Goal: Task Accomplishment & Management: Manage account settings

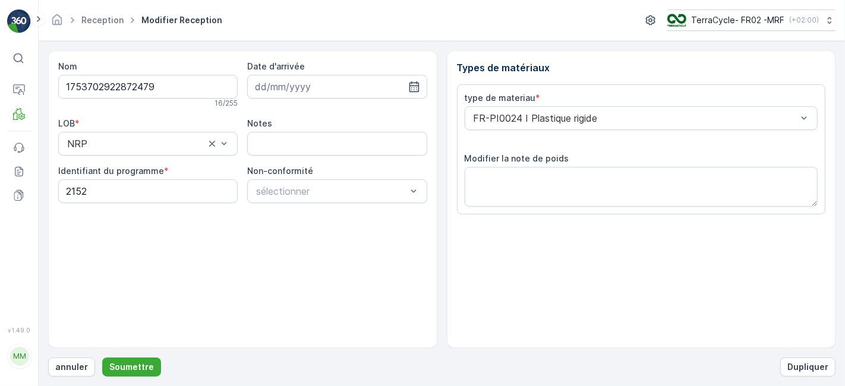
scroll to position [146, 0]
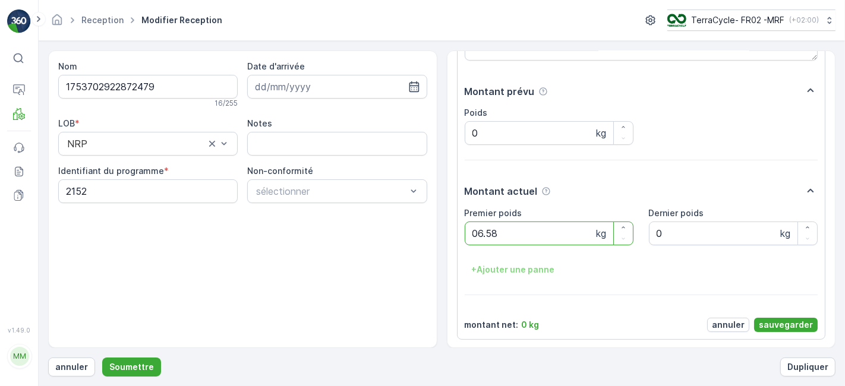
type poids "06.58"
click at [773, 323] on p "sauvegarder" at bounding box center [786, 325] width 54 height 12
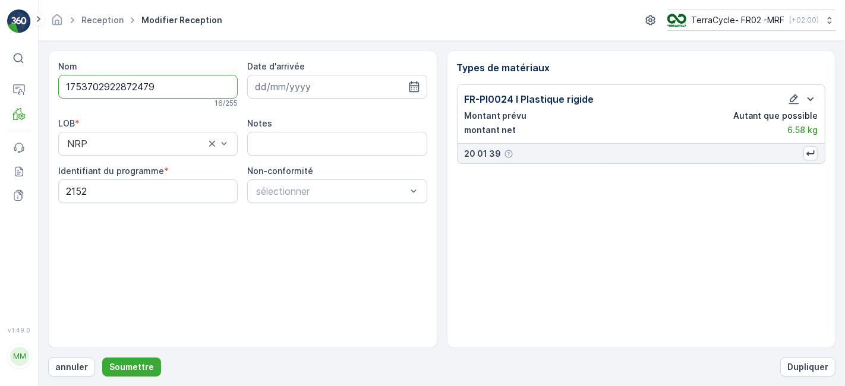
scroll to position [0, 0]
click at [131, 365] on p "Soumettre" at bounding box center [131, 367] width 45 height 12
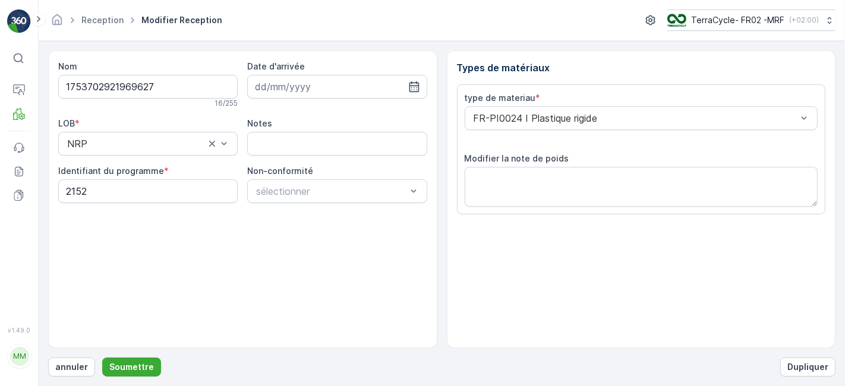
scroll to position [146, 0]
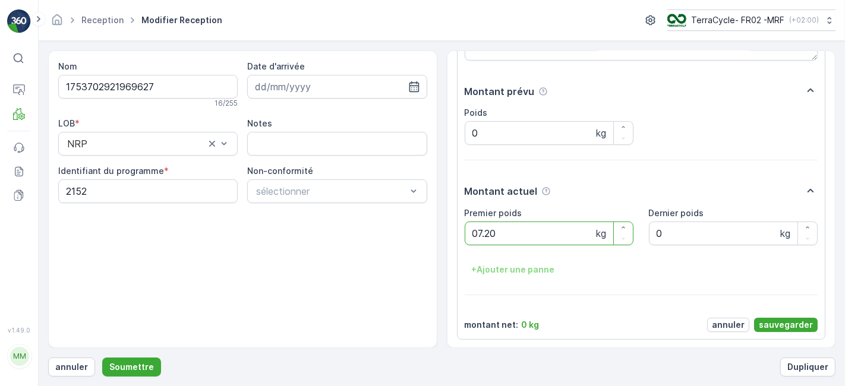
type poids "07.20"
click at [769, 324] on p "sauvegarder" at bounding box center [786, 325] width 54 height 12
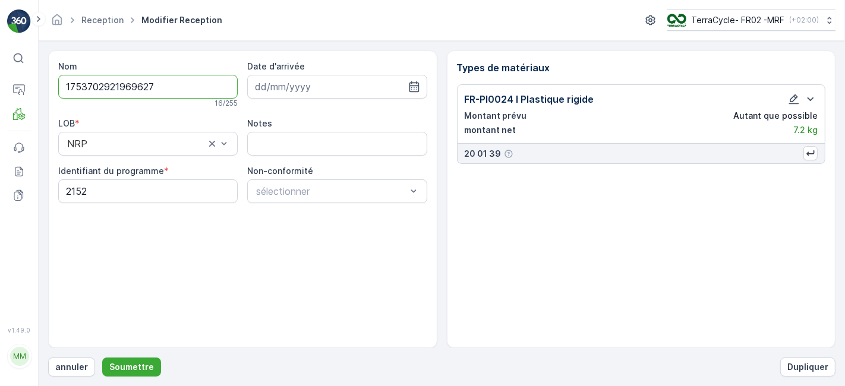
scroll to position [0, 0]
click at [122, 366] on p "Soumettre" at bounding box center [131, 367] width 45 height 12
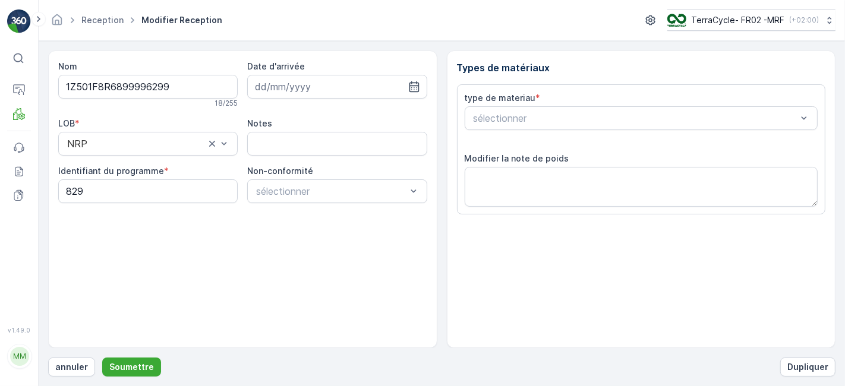
scroll to position [146, 0]
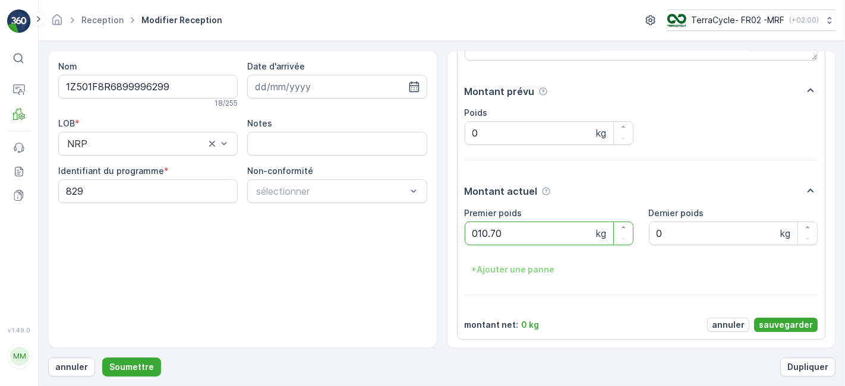
type poids "010.70"
click at [769, 320] on p "sauvegarder" at bounding box center [786, 325] width 54 height 12
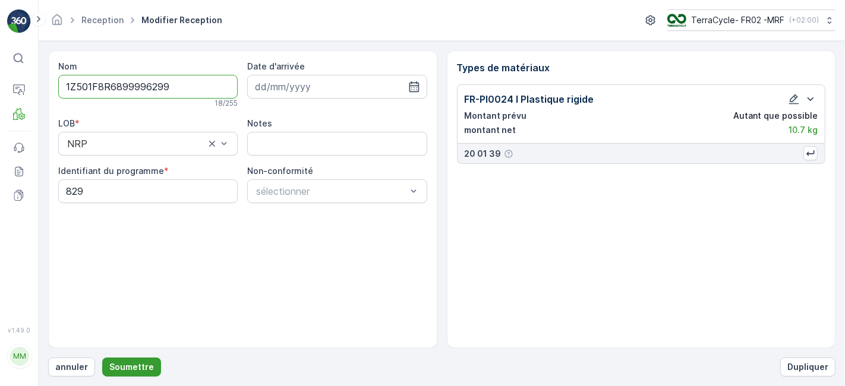
click at [136, 371] on p "Soumettre" at bounding box center [131, 367] width 45 height 12
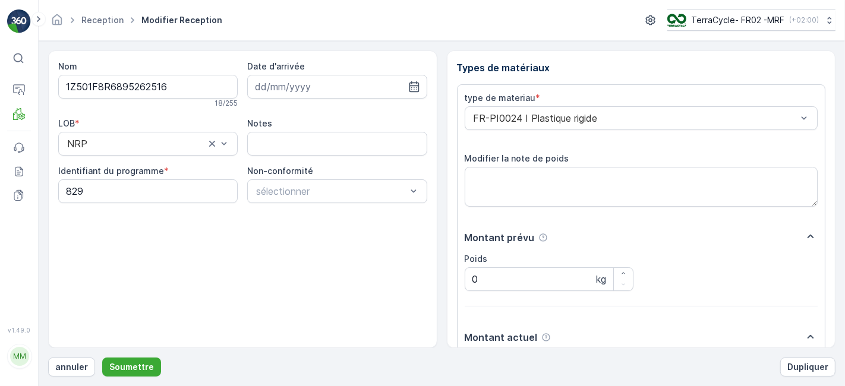
scroll to position [146, 0]
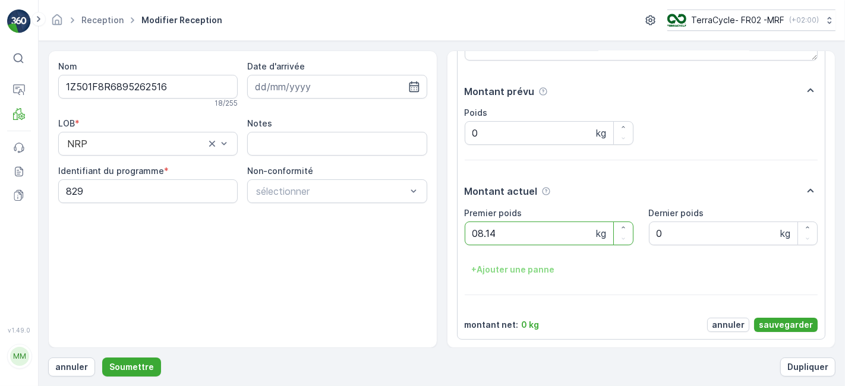
type poids "08.14"
click at [779, 320] on p "sauvegarder" at bounding box center [786, 325] width 54 height 12
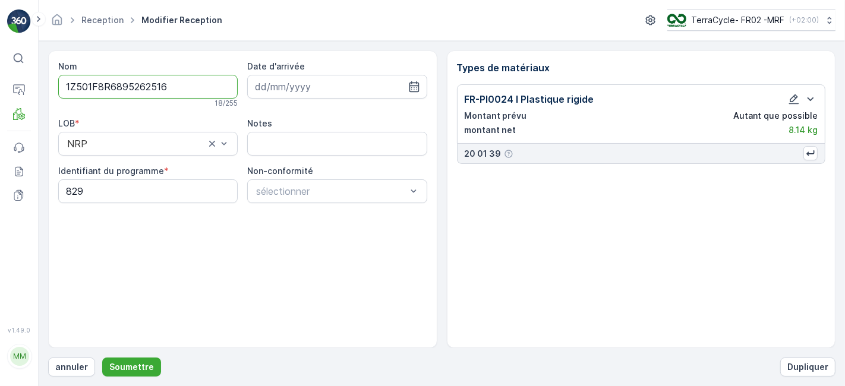
scroll to position [0, 0]
click at [117, 373] on button "Soumettre" at bounding box center [131, 367] width 59 height 19
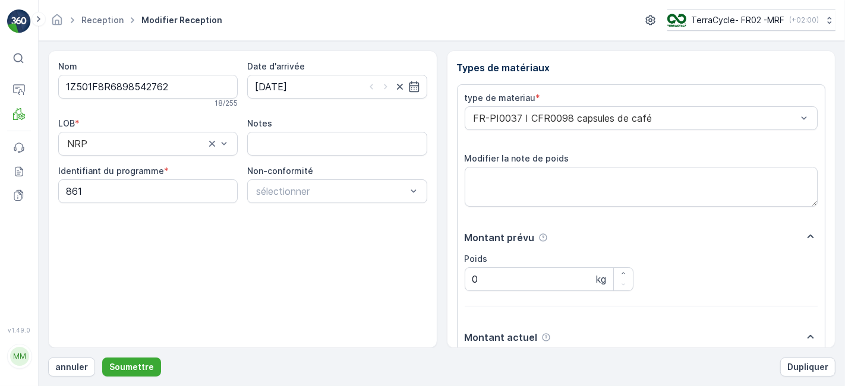
scroll to position [146, 0]
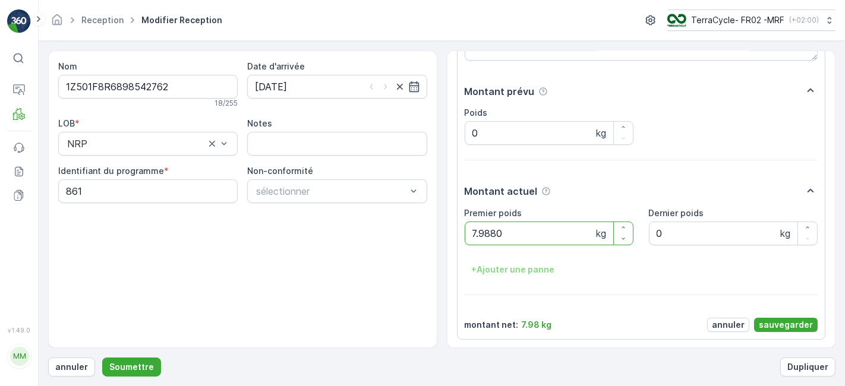
type poids "7.98804"
click at [769, 322] on p "sauvegarder" at bounding box center [786, 325] width 54 height 12
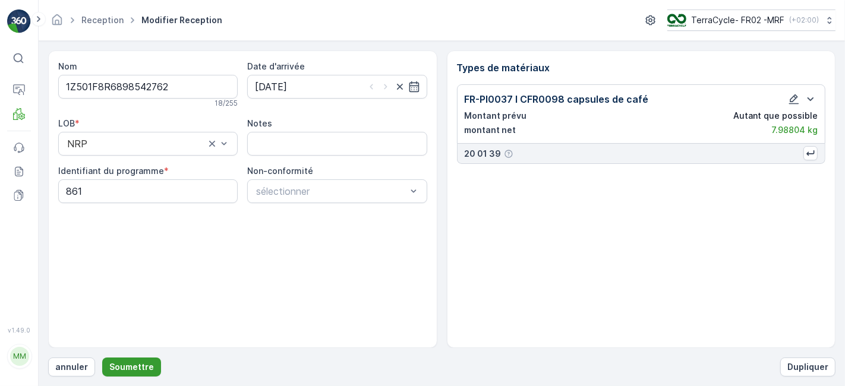
click at [124, 366] on p "Soumettre" at bounding box center [131, 367] width 45 height 12
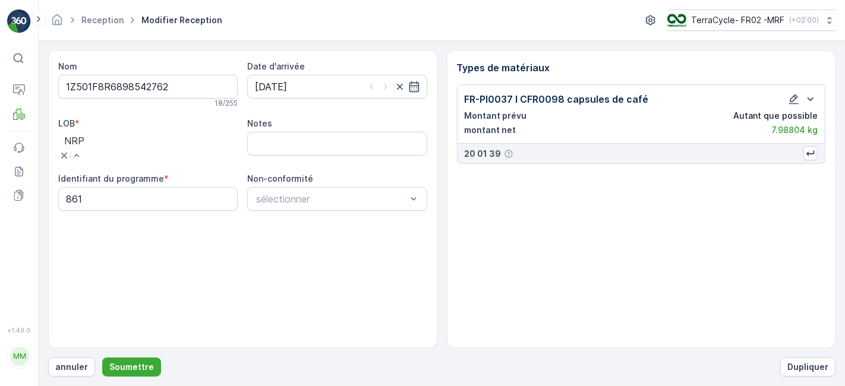
drag, startPoint x: 169, startPoint y: 194, endPoint x: 175, endPoint y: 188, distance: 8.0
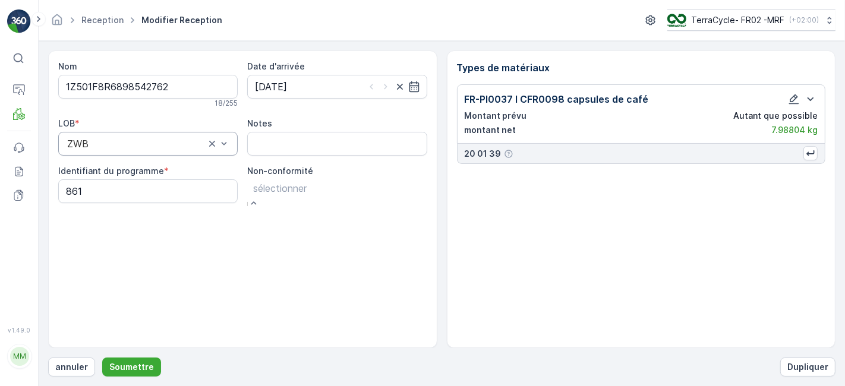
drag, startPoint x: 288, startPoint y: 184, endPoint x: 287, endPoint y: 193, distance: 9.1
click at [105, 191] on programme "861" at bounding box center [148, 192] width 180 height 24
type programme "8"
type programme "0000"
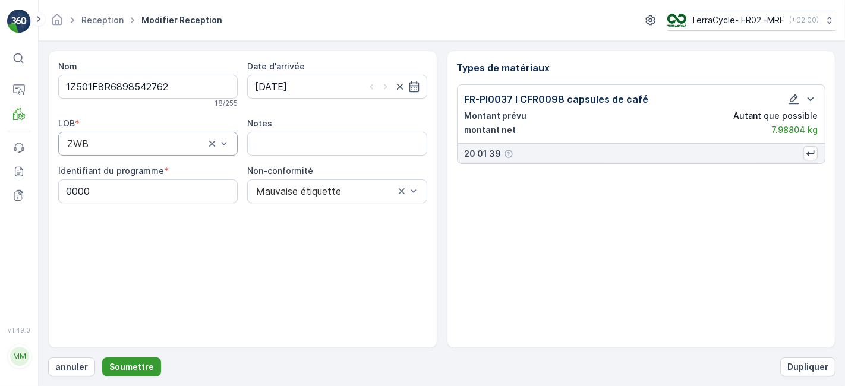
click at [121, 364] on p "Soumettre" at bounding box center [131, 367] width 45 height 12
click at [795, 93] on icon "button" at bounding box center [794, 99] width 12 height 12
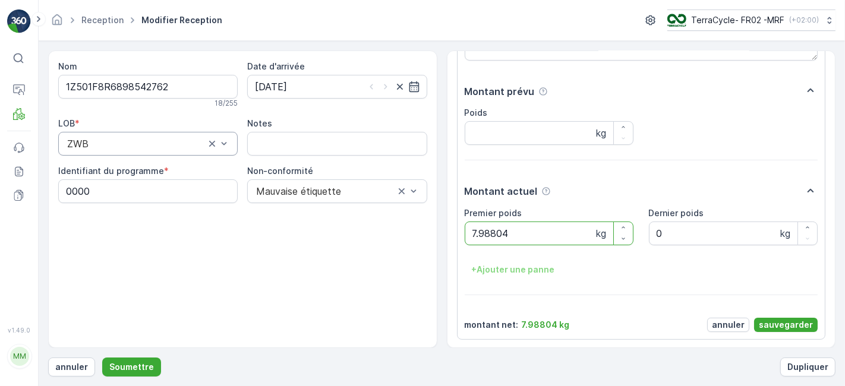
click at [776, 322] on p "sauvegarder" at bounding box center [786, 325] width 54 height 12
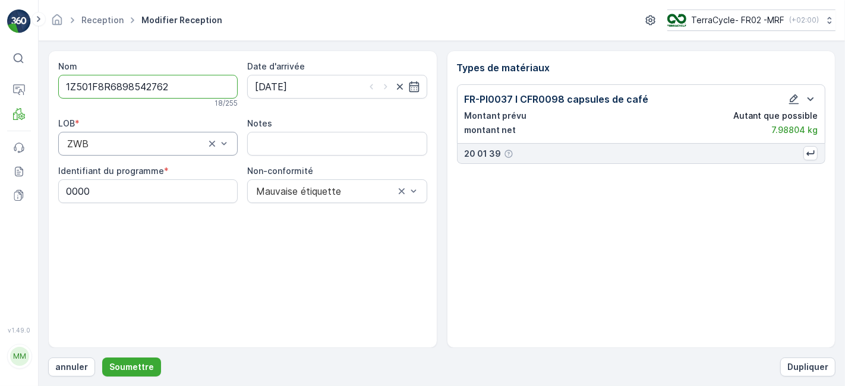
scroll to position [0, 0]
click at [147, 366] on p "Soumettre" at bounding box center [131, 367] width 45 height 12
drag, startPoint x: 147, startPoint y: 366, endPoint x: 207, endPoint y: 288, distance: 98.3
click at [207, 288] on div "Nom 1Z501F8R6898542762 18 / 255 Date d'arrivée [DATE] LOB * ZWB Notes Identifia…" at bounding box center [442, 214] width 788 height 326
click at [797, 100] on icon "button" at bounding box center [794, 99] width 12 height 12
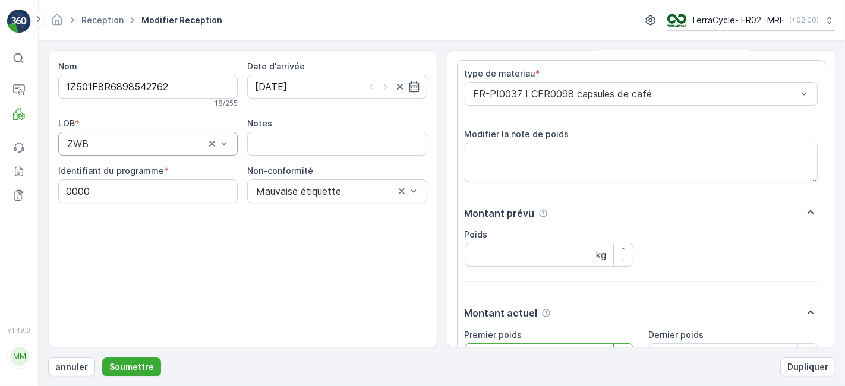
scroll to position [22, 0]
click at [539, 253] on input "Poids" at bounding box center [549, 258] width 169 height 24
drag, startPoint x: 832, startPoint y: 215, endPoint x: 833, endPoint y: 244, distance: 28.6
click at [833, 244] on div "Types de matériaux type de materiau * FR-PI0037 I CFR0098 capsules de café Modi…" at bounding box center [641, 200] width 389 height 298
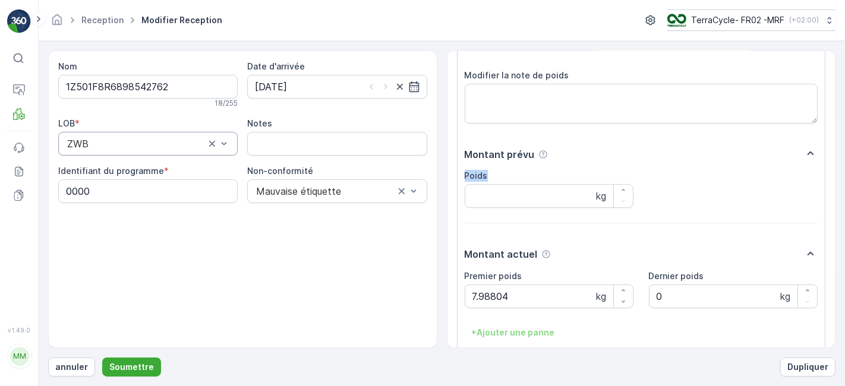
scroll to position [82, 0]
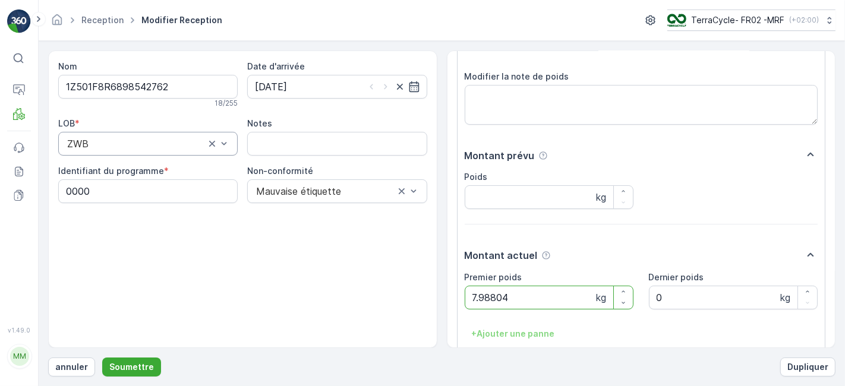
click at [529, 300] on poids "7.98804" at bounding box center [549, 298] width 169 height 24
type poids "7"
click at [516, 202] on input "Poids" at bounding box center [549, 197] width 169 height 24
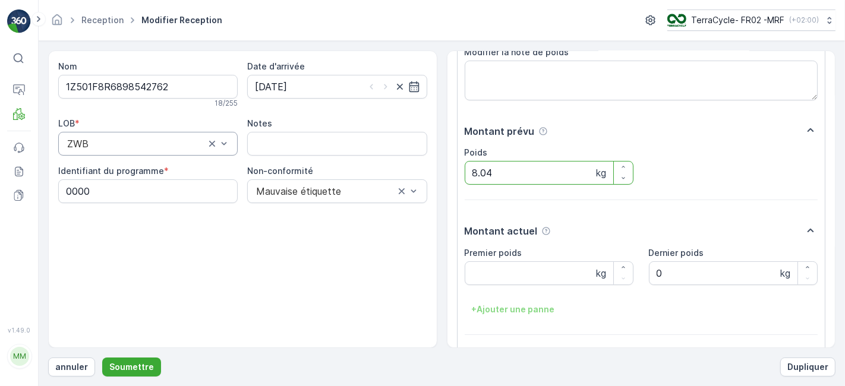
scroll to position [146, 0]
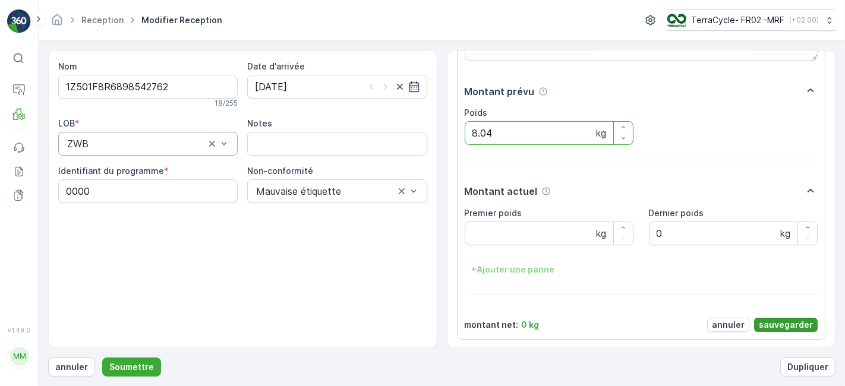
type input "8.04"
click at [800, 321] on p "sauvegarder" at bounding box center [786, 325] width 54 height 12
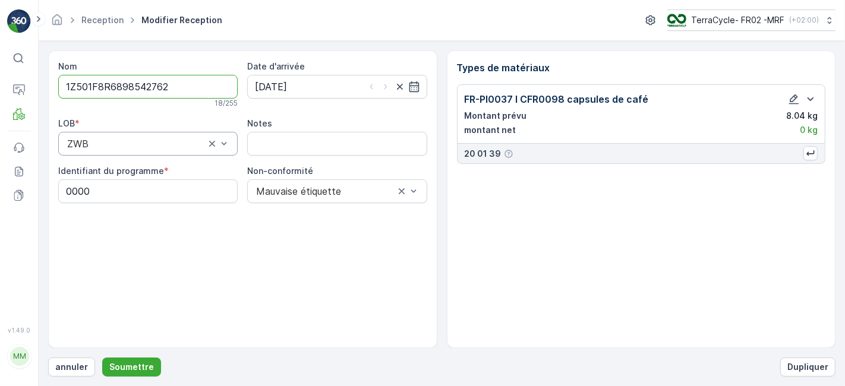
scroll to position [0, 0]
click at [124, 365] on p "Soumettre" at bounding box center [131, 367] width 45 height 12
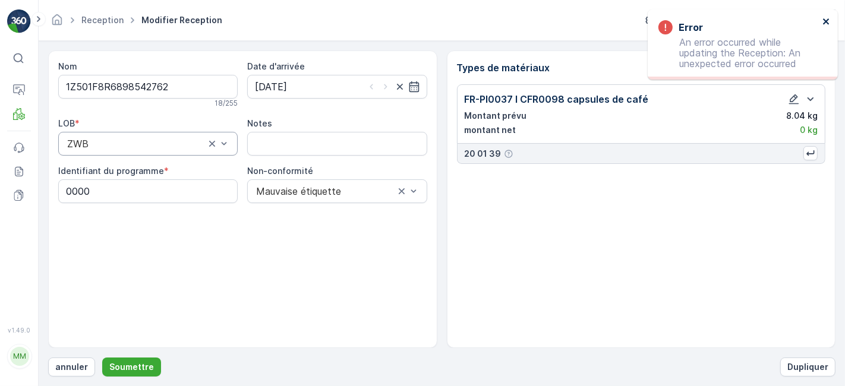
click at [827, 19] on icon "close" at bounding box center [827, 22] width 8 height 10
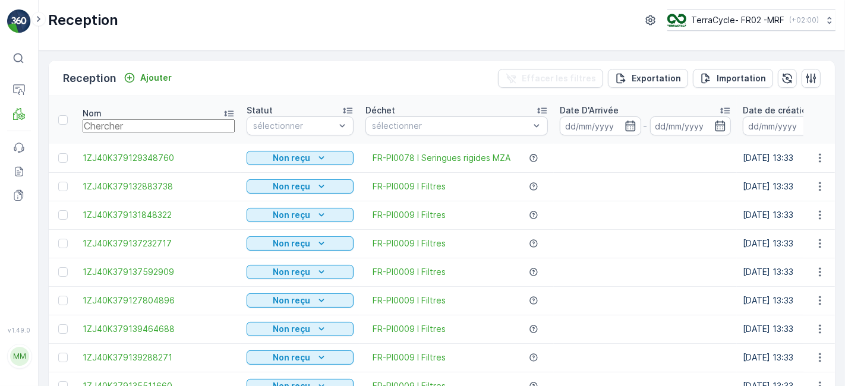
click at [117, 123] on input "text" at bounding box center [159, 125] width 152 height 13
type input "79"
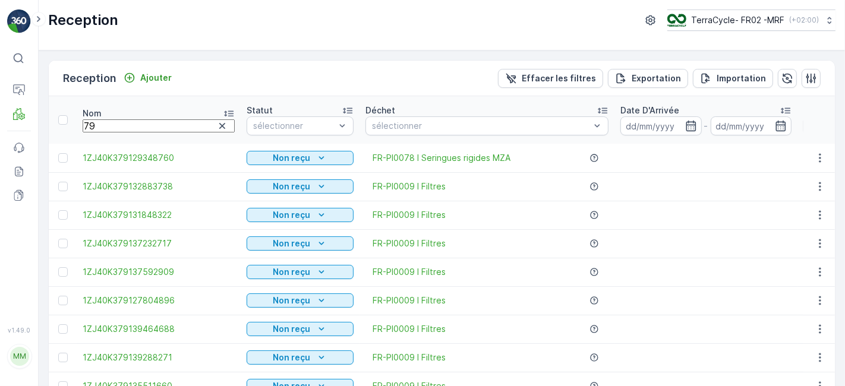
click at [119, 124] on input "79" at bounding box center [159, 125] width 152 height 13
type input "7928"
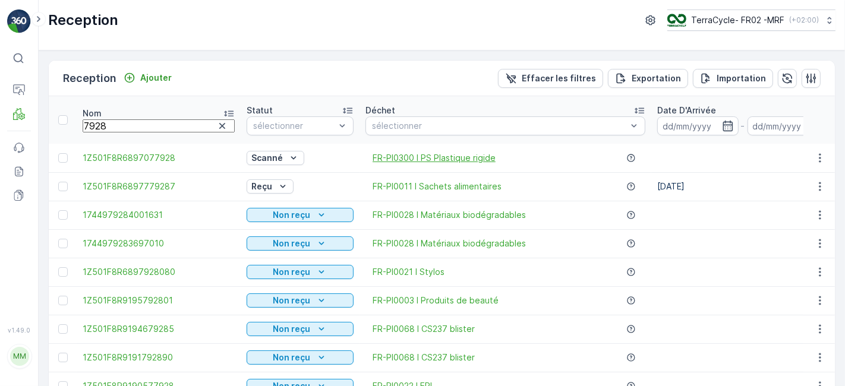
click at [373, 161] on span "FR-PI0300 I PS Plastique rigide" at bounding box center [434, 158] width 123 height 12
click at [263, 152] on div "Scanné" at bounding box center [275, 158] width 48 height 12
click at [236, 192] on span "Scanné" at bounding box center [231, 195] width 30 height 12
click at [287, 154] on div "Scanné" at bounding box center [275, 158] width 48 height 12
click at [227, 189] on span "Scanné" at bounding box center [231, 195] width 30 height 12
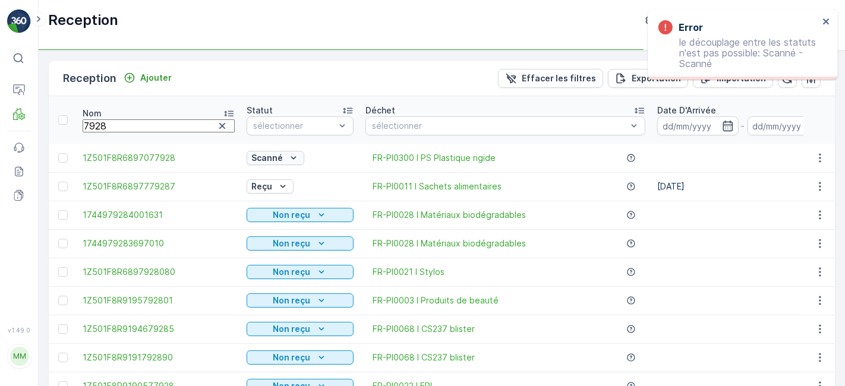
click at [288, 156] on icon "Scanné" at bounding box center [294, 158] width 12 height 12
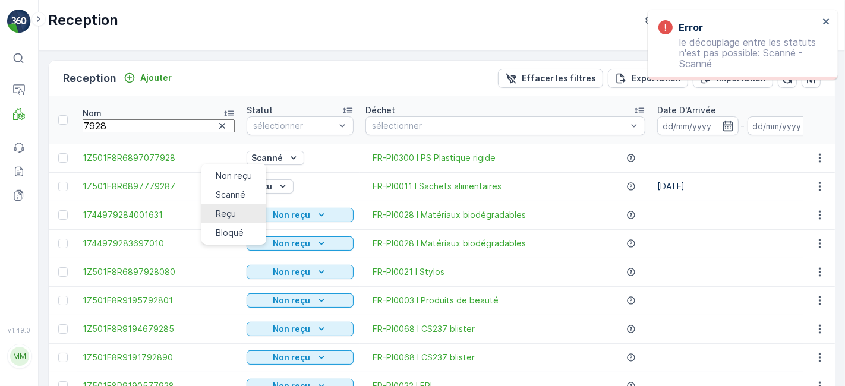
click at [224, 210] on span "Reçu" at bounding box center [226, 214] width 20 height 12
click at [288, 156] on icon "Scanné" at bounding box center [294, 158] width 12 height 12
